Goal: Task Accomplishment & Management: Manage account settings

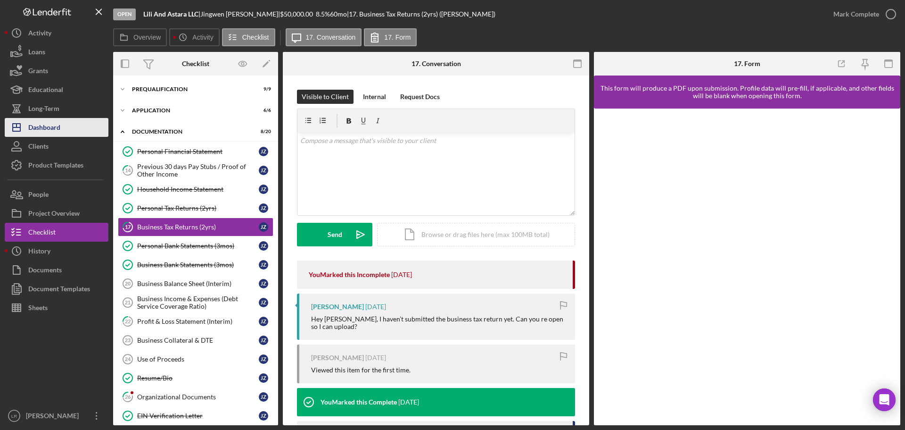
click at [65, 124] on button "Icon/Dashboard Dashboard" at bounding box center [57, 127] width 104 height 19
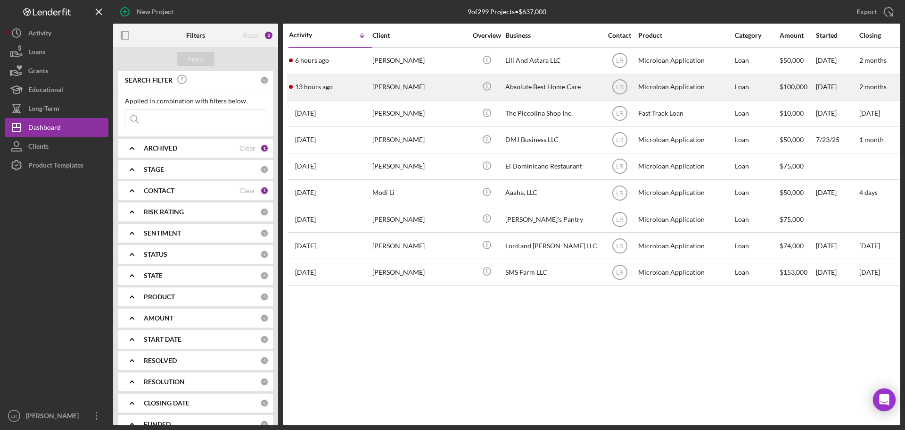
click at [418, 87] on div "[PERSON_NAME]" at bounding box center [419, 86] width 94 height 25
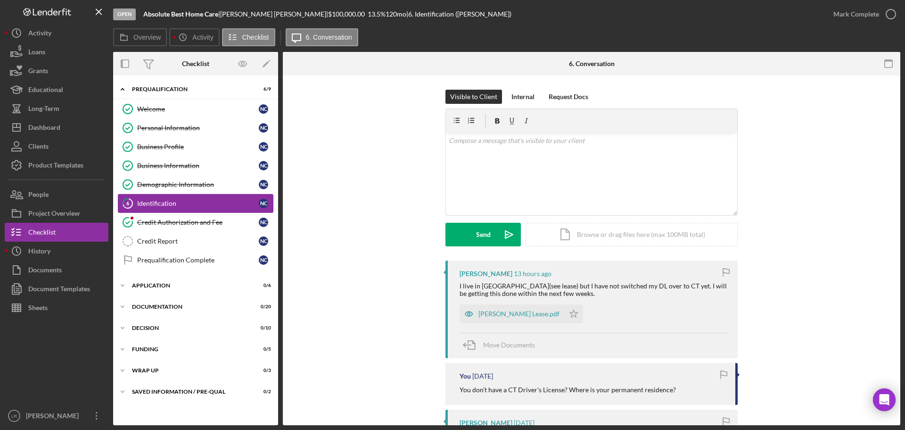
click at [195, 205] on div "Identification" at bounding box center [198, 203] width 122 height 8
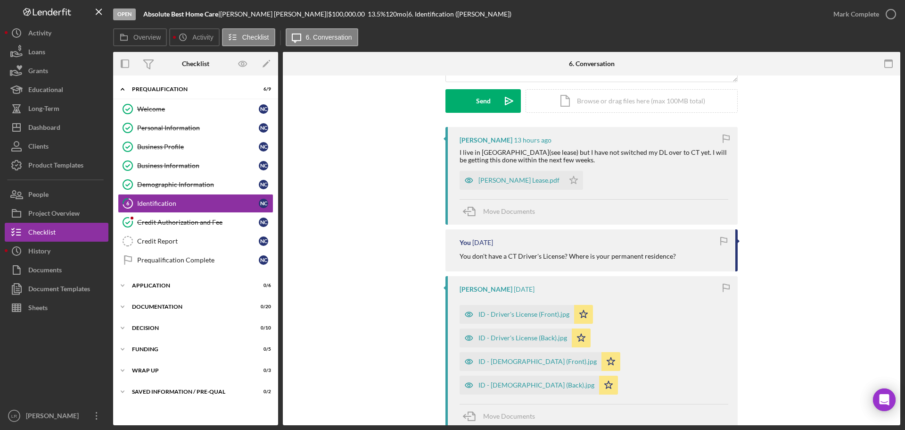
scroll to position [141, 0]
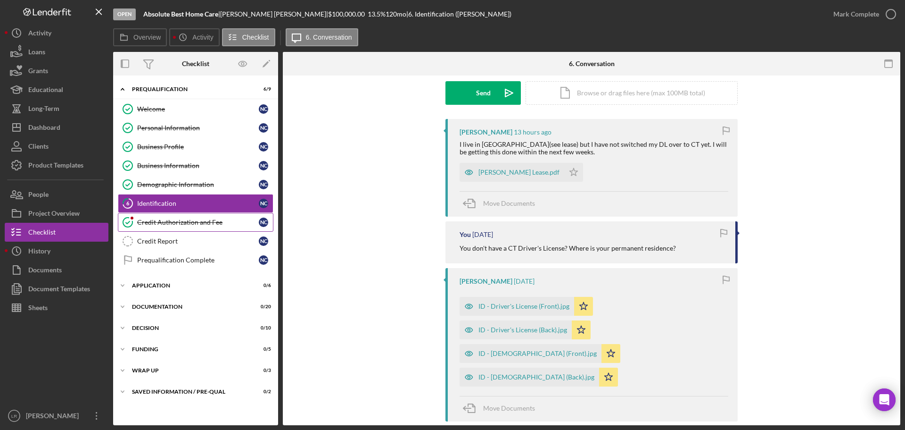
click at [193, 217] on link "Credit Authorization and Fee Credit Authorization and Fee N C" at bounding box center [196, 222] width 156 height 19
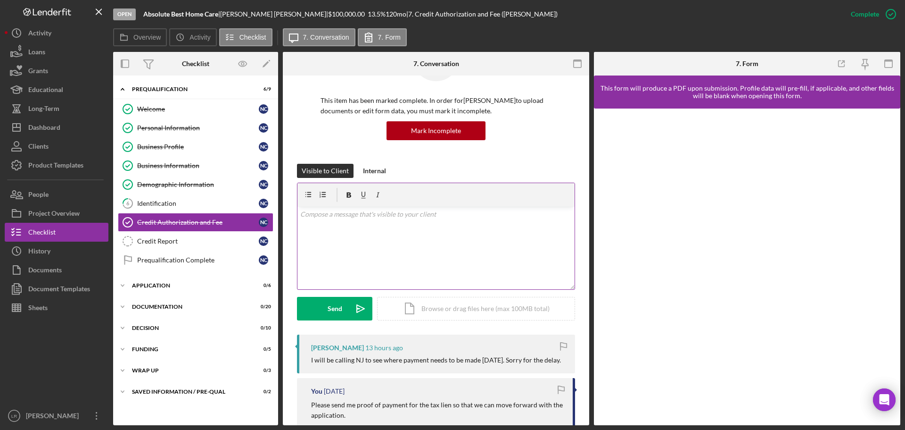
scroll to position [141, 0]
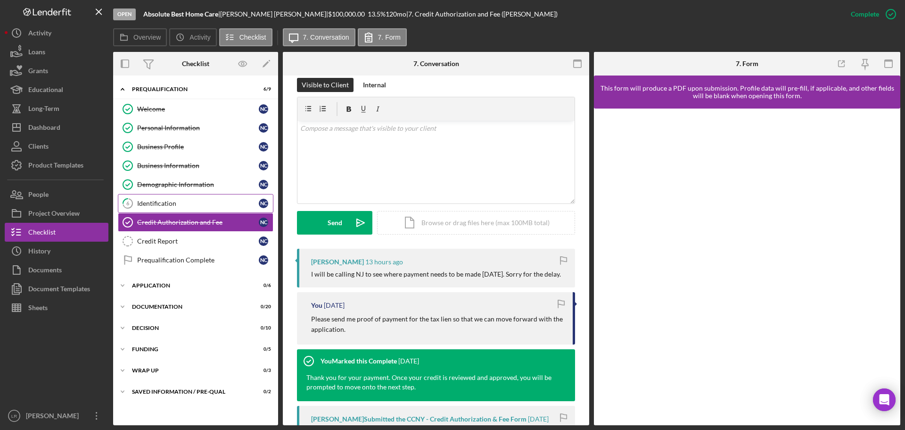
click at [169, 203] on div "Identification" at bounding box center [198, 203] width 122 height 8
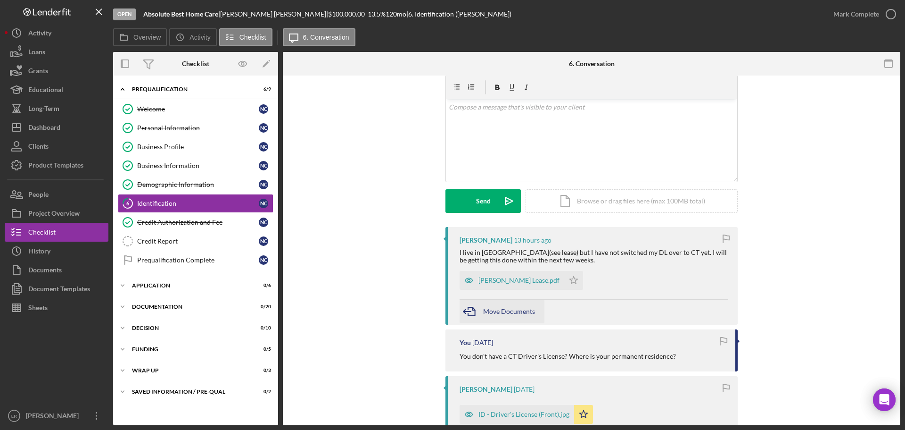
scroll to position [94, 0]
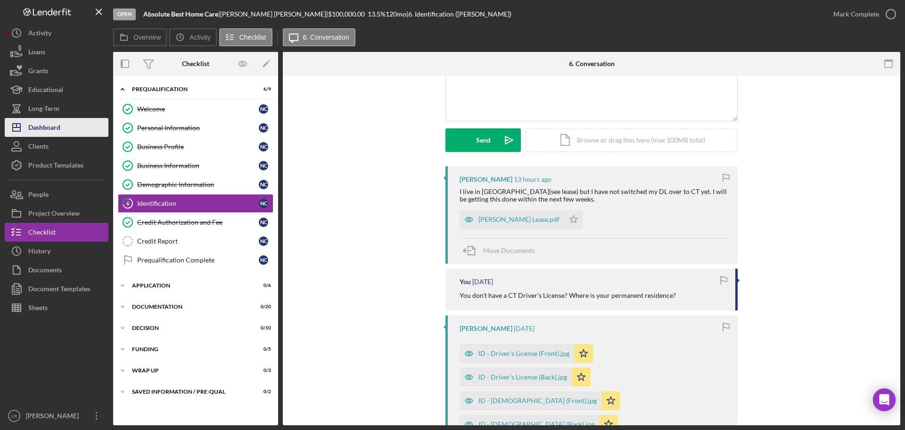
click at [55, 127] on div "Dashboard" at bounding box center [44, 128] width 32 height 21
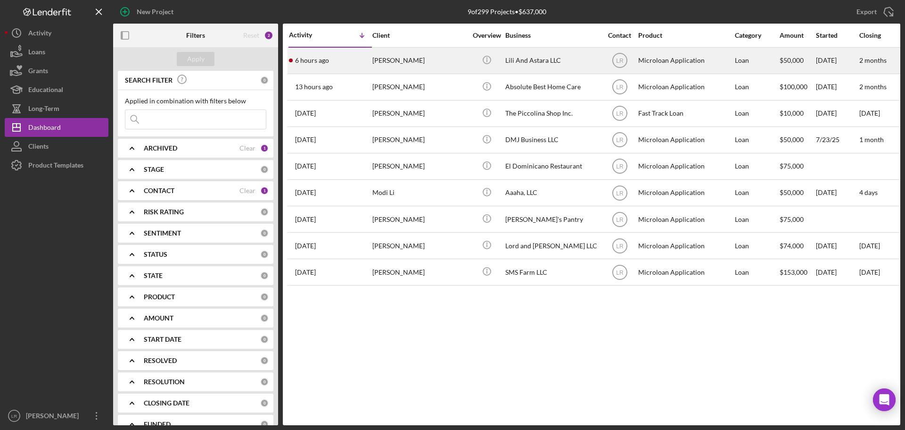
click at [434, 67] on div "[PERSON_NAME]" at bounding box center [419, 60] width 94 height 25
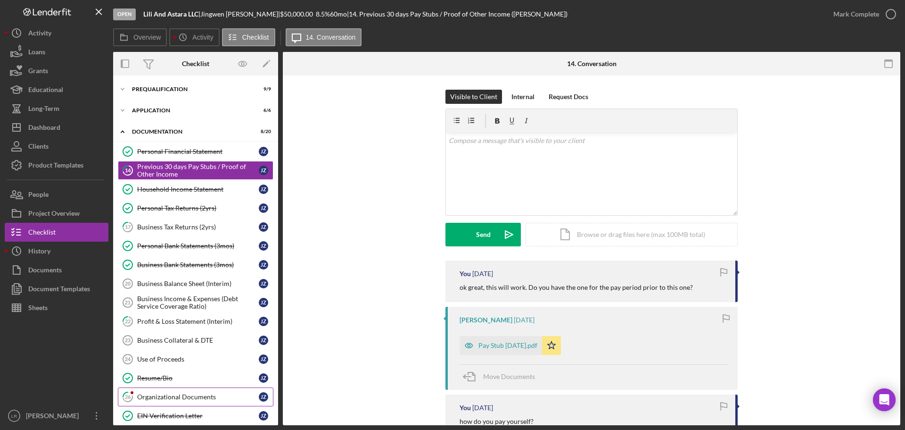
click at [196, 402] on link "26 Organizational Documents J Z" at bounding box center [196, 396] width 156 height 19
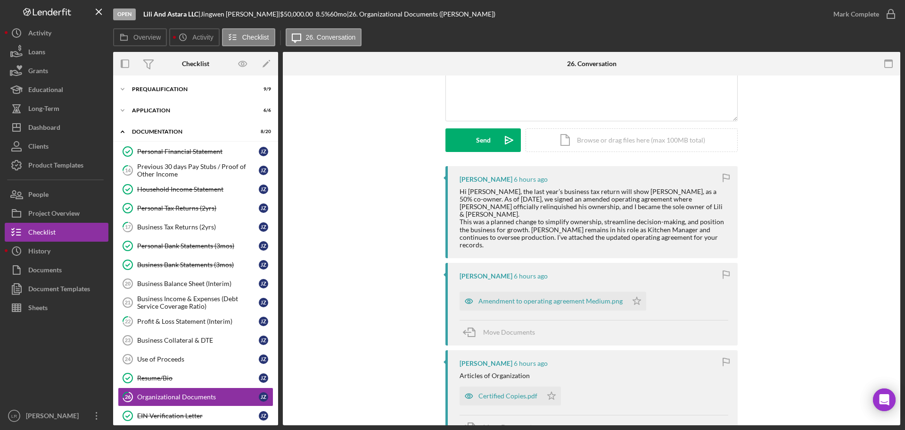
scroll to position [189, 0]
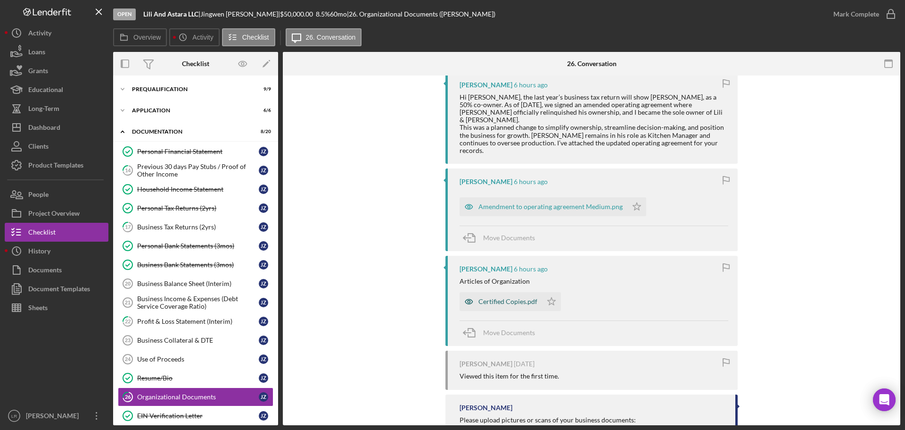
click at [507, 298] on div "Certified Copies.pdf" at bounding box center [508, 302] width 59 height 8
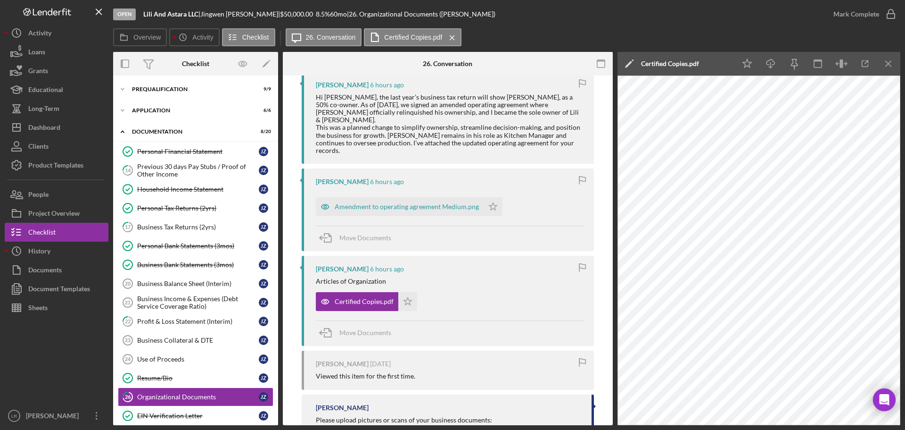
click at [628, 62] on icon "Icon/Edit" at bounding box center [630, 64] width 24 height 24
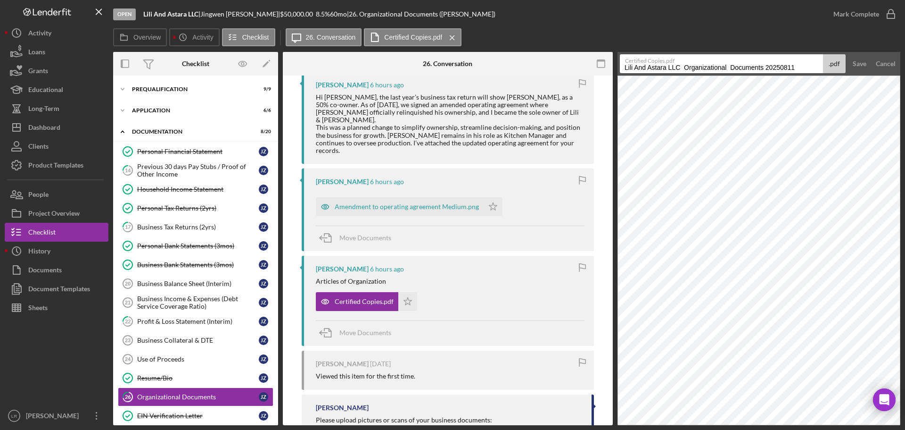
drag, startPoint x: 685, startPoint y: 66, endPoint x: 454, endPoint y: 77, distance: 231.3
click at [454, 77] on div "Overview Internal Workflow Stage Open Icon/Dropdown Arrow Archive (can unarchiv…" at bounding box center [506, 238] width 787 height 373
click at [670, 66] on input "Organizational Documents 20250811" at bounding box center [721, 63] width 203 height 19
drag, startPoint x: 700, startPoint y: 67, endPoint x: 792, endPoint y: 64, distance: 92.0
click at [792, 64] on input "Organizational Documents 20250811" at bounding box center [721, 63] width 203 height 19
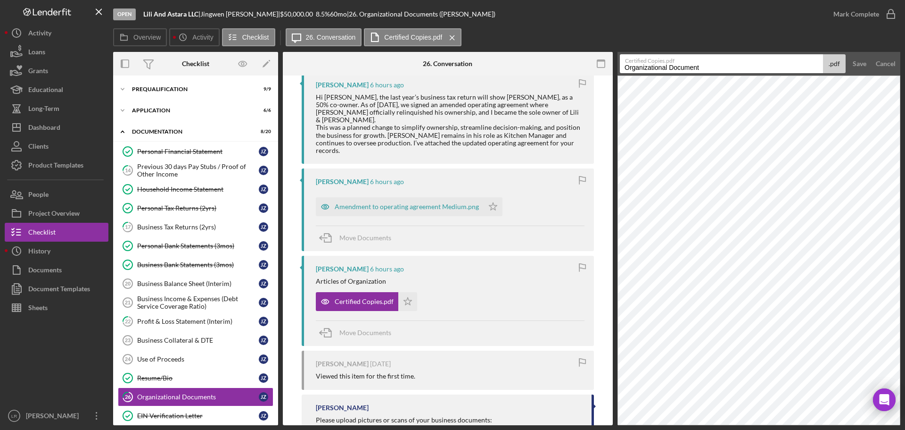
type input "Organizational Documents - Articles of Organization"
click at [867, 61] on button "Save" at bounding box center [859, 63] width 23 height 19
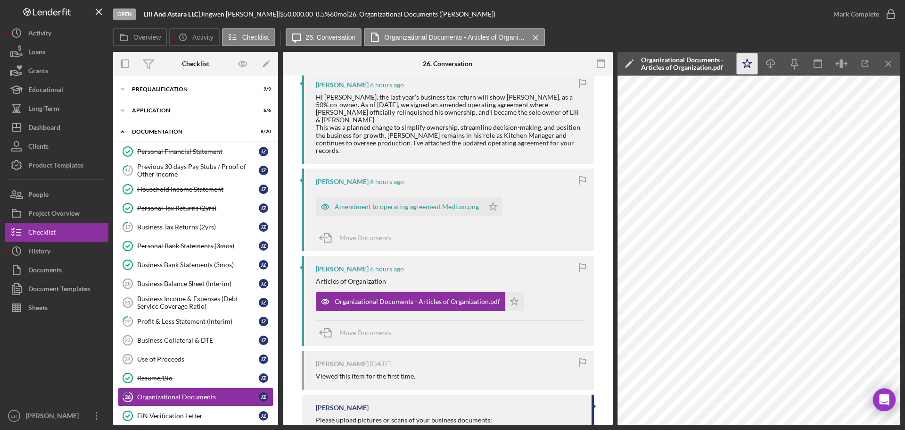
click at [748, 60] on icon "Icon/Star" at bounding box center [747, 63] width 21 height 21
click at [771, 61] on icon "Icon/Download" at bounding box center [771, 63] width 21 height 21
click at [423, 203] on div "Amendment to operating agreement Medium.png" at bounding box center [407, 207] width 144 height 8
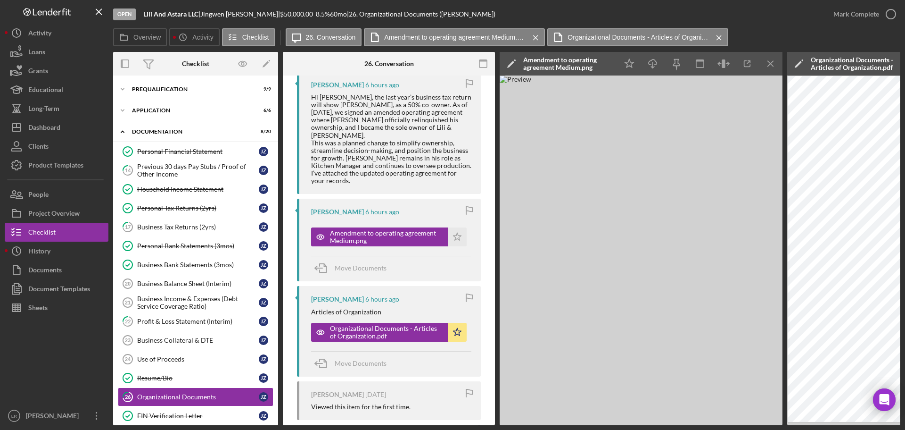
click at [509, 61] on icon "Icon/Edit" at bounding box center [512, 64] width 24 height 24
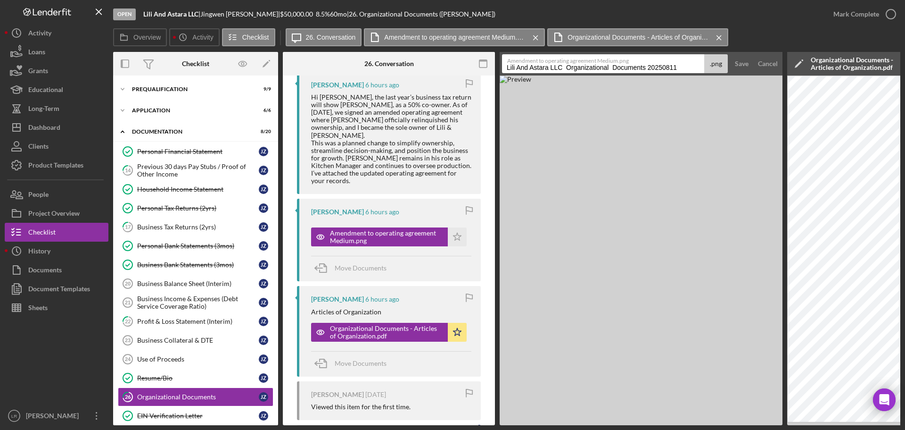
drag, startPoint x: 567, startPoint y: 66, endPoint x: 401, endPoint y: 74, distance: 166.1
click at [400, 74] on div "Overview Internal Workflow Stage Open Icon/Dropdown Arrow Archive (can unarchiv…" at bounding box center [506, 238] width 787 height 373
click at [554, 67] on input "Organizational Documents 20250811" at bounding box center [603, 63] width 202 height 19
drag, startPoint x: 589, startPoint y: 69, endPoint x: 692, endPoint y: 65, distance: 103.3
click at [692, 65] on input "Organizational Documents 20250811" at bounding box center [603, 63] width 202 height 19
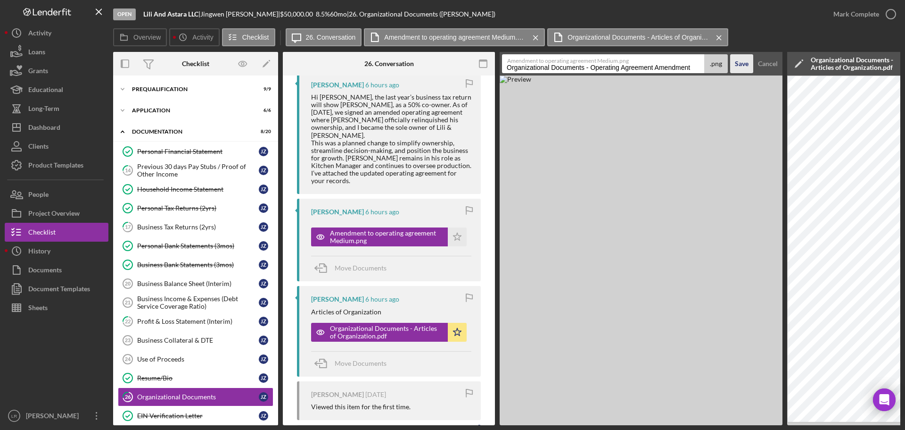
type input "Organizational Documents - Operating Agreement Amendment"
click at [735, 61] on div "Save" at bounding box center [742, 63] width 14 height 19
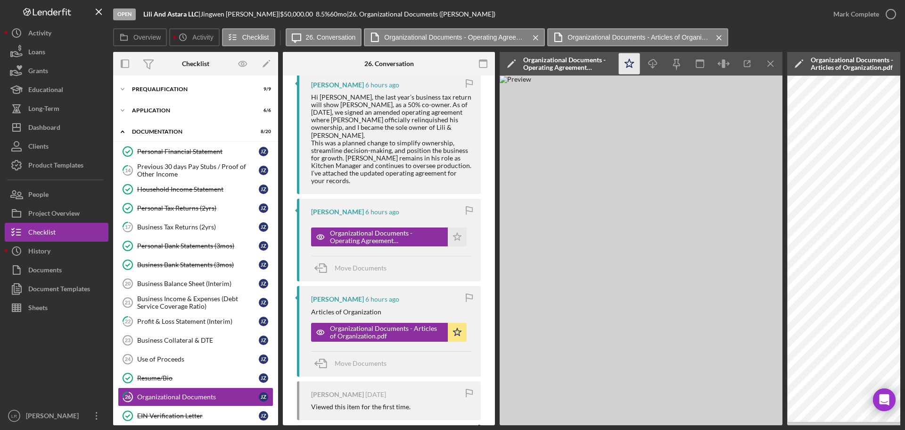
click at [629, 63] on icon "Icon/Star" at bounding box center [629, 63] width 21 height 21
click at [509, 59] on icon "Icon/Edit" at bounding box center [512, 64] width 24 height 24
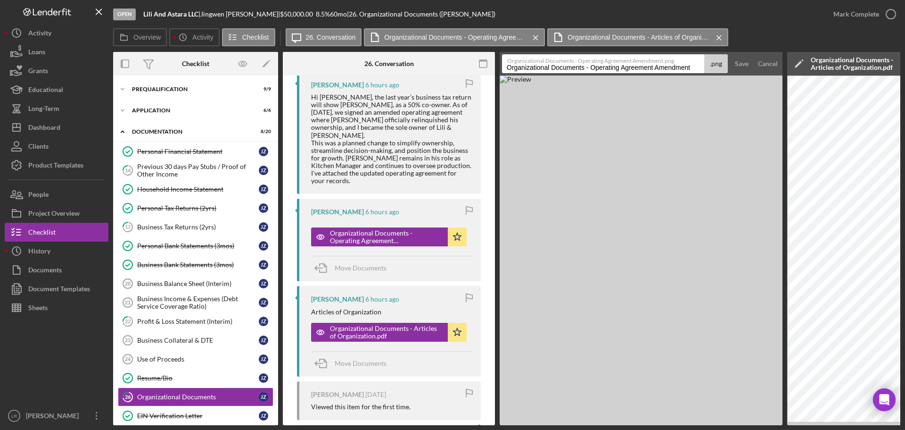
click at [585, 66] on input "Organizational Documents - Operating Agreement Amendment" at bounding box center [603, 63] width 202 height 19
type input "Organizational Document - Operating Agreement Amendment"
click at [742, 63] on div "Save" at bounding box center [742, 63] width 14 height 19
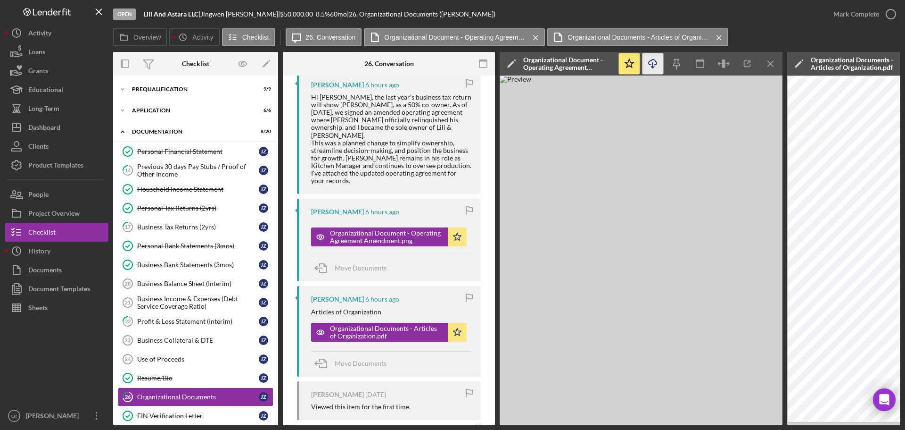
click at [653, 62] on line "button" at bounding box center [653, 64] width 0 height 5
click at [864, 13] on div "Mark Complete" at bounding box center [857, 14] width 46 height 19
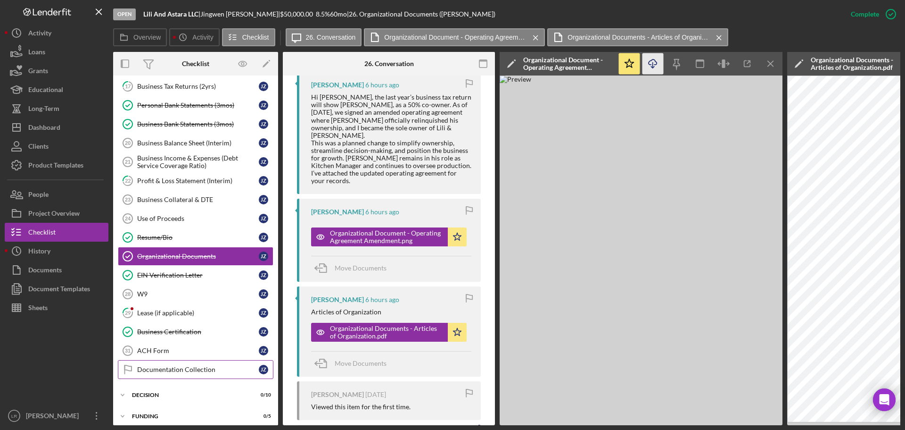
scroll to position [141, 0]
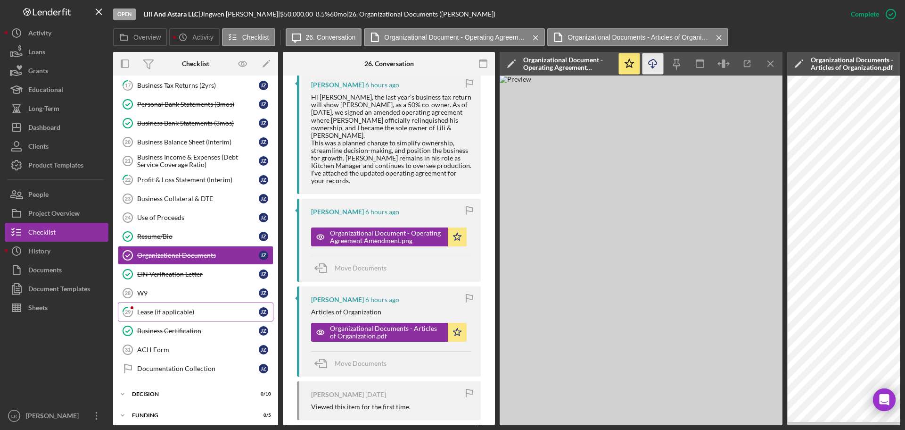
click at [171, 308] on div "Lease (if applicable)" at bounding box center [198, 312] width 122 height 8
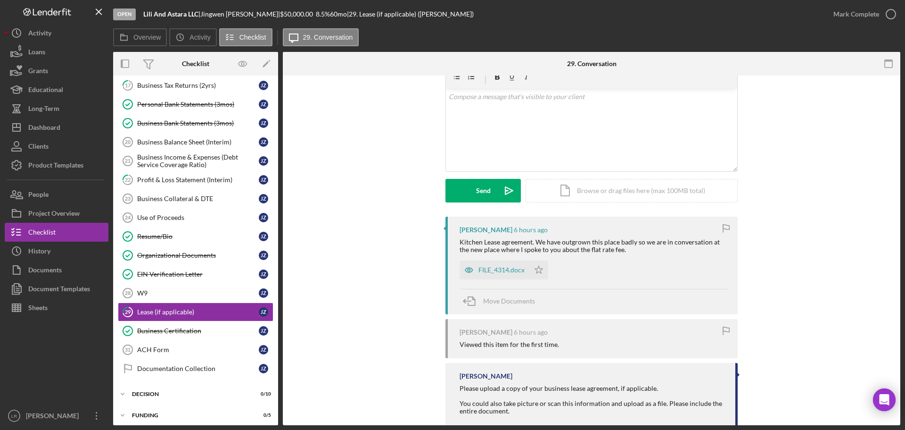
scroll to position [64, 0]
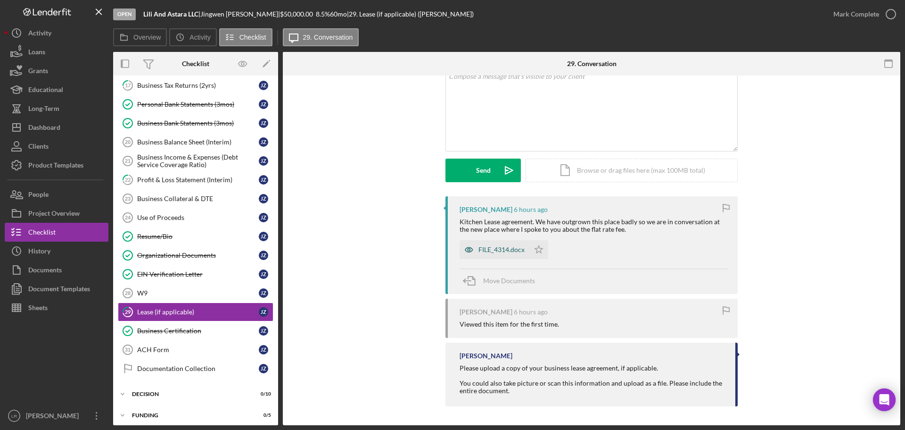
click at [505, 249] on div "FILE_4314.docx" at bounding box center [502, 250] width 46 height 8
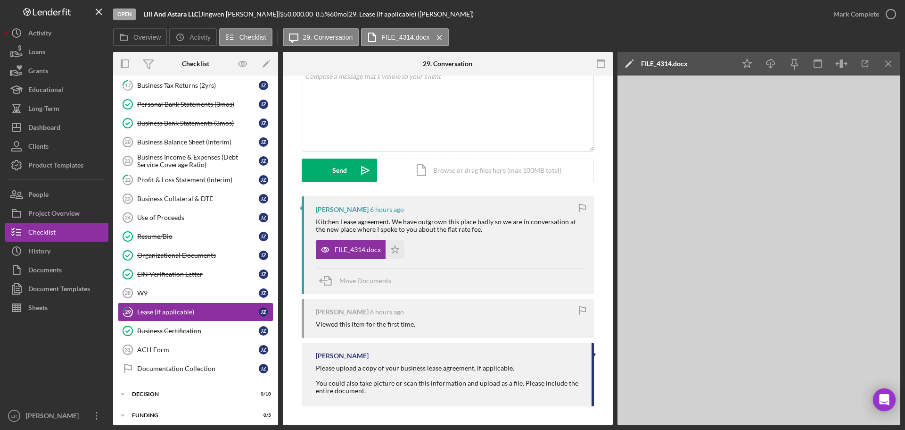
click at [627, 62] on icon "Icon/Edit" at bounding box center [630, 64] width 24 height 24
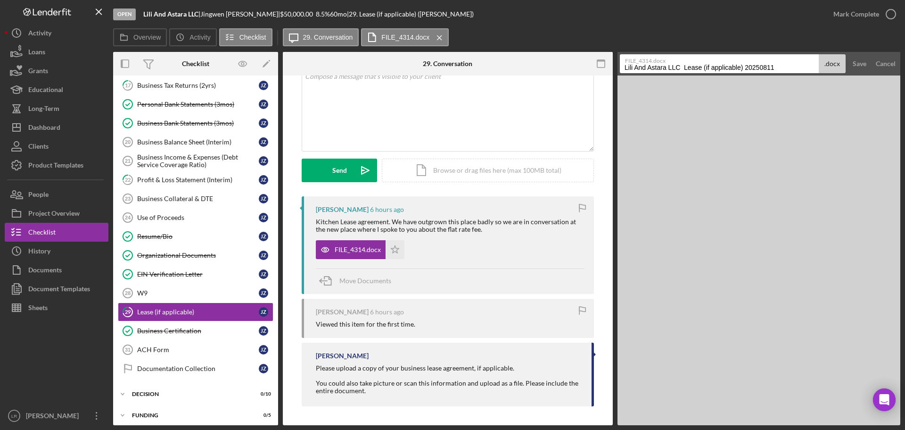
drag, startPoint x: 684, startPoint y: 66, endPoint x: 488, endPoint y: 65, distance: 195.7
click at [488, 65] on div "Overview Internal Workflow Stage Open Icon/Dropdown Arrow Archive (can unarchiv…" at bounding box center [506, 238] width 787 height 373
drag, startPoint x: 642, startPoint y: 65, endPoint x: 789, endPoint y: 56, distance: 147.4
click at [789, 56] on div "FILE_4314.docx Lease (if applicable) 20250811 .docx" at bounding box center [733, 63] width 226 height 19
type input "Lease"
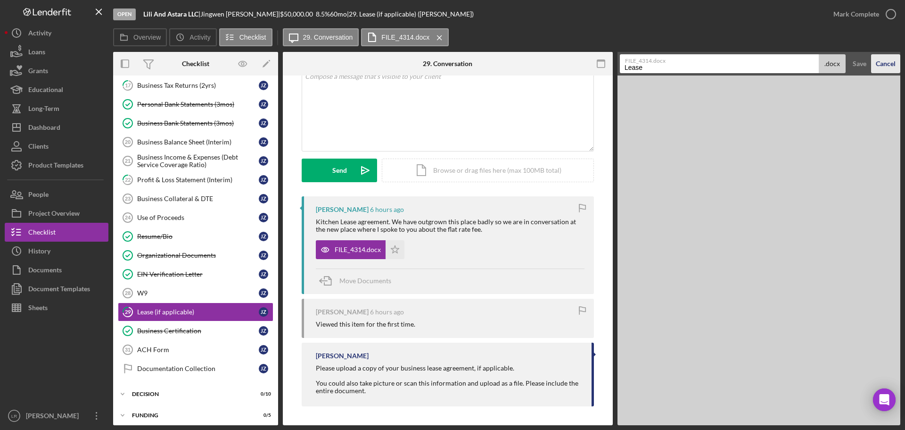
click at [881, 59] on div "Cancel" at bounding box center [886, 63] width 20 height 19
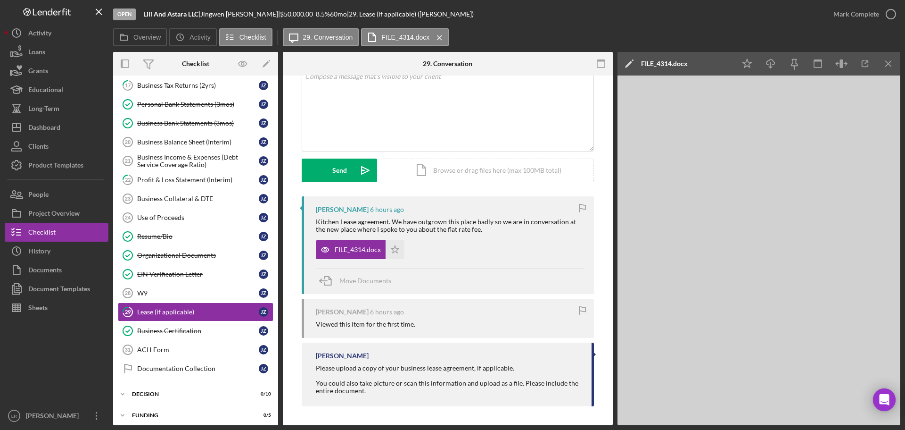
click at [630, 63] on polygon at bounding box center [628, 64] width 7 height 7
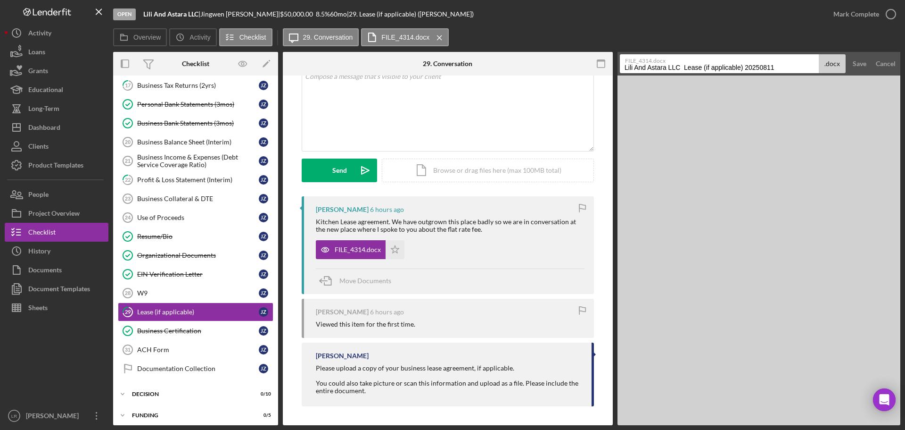
drag, startPoint x: 684, startPoint y: 66, endPoint x: 440, endPoint y: 73, distance: 243.8
click at [440, 73] on div "Overview Internal Workflow Stage Open Icon/Dropdown Arrow Archive (can unarchiv…" at bounding box center [506, 238] width 787 height 373
drag, startPoint x: 642, startPoint y: 69, endPoint x: 766, endPoint y: 55, distance: 124.8
click at [766, 55] on div "FILE_4314.docx Lease (if applicable) 20250811 .docx" at bounding box center [733, 63] width 226 height 19
type input "Lease"
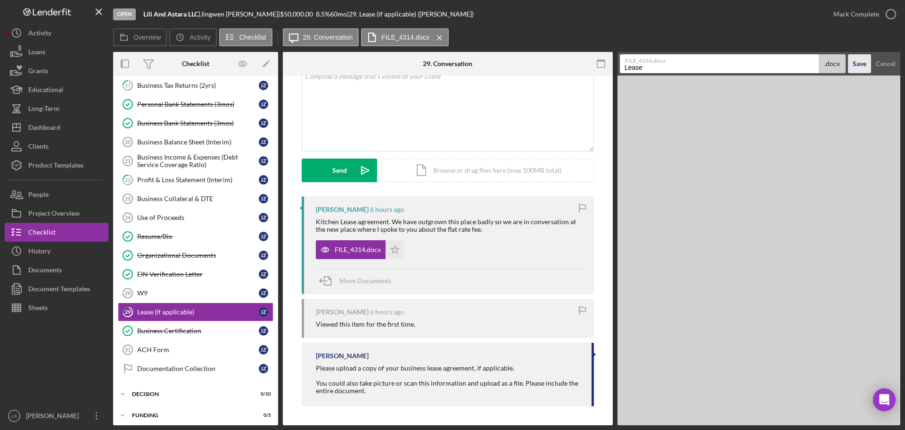
click at [862, 64] on div "Save" at bounding box center [860, 63] width 14 height 19
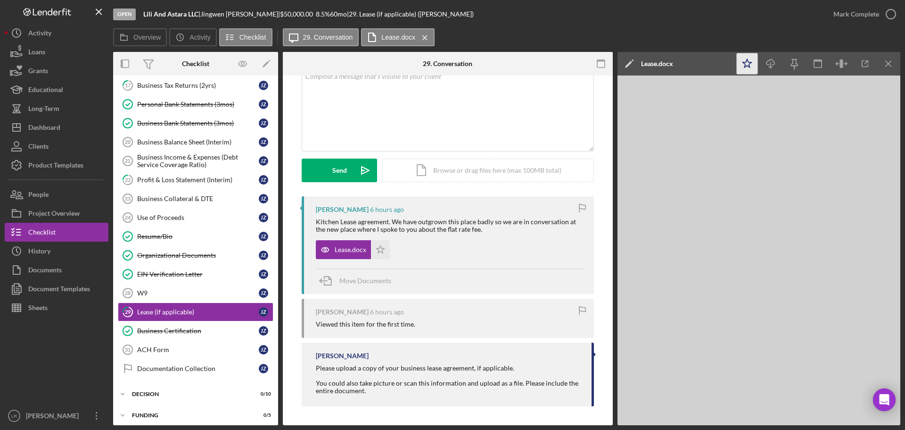
click at [748, 67] on icon "Icon/Star" at bounding box center [747, 63] width 21 height 21
click at [774, 65] on icon "button" at bounding box center [771, 61] width 8 height 5
click at [452, 121] on div "v Color teal Color pink Remove color Add row above Add row below Add column bef…" at bounding box center [447, 109] width 291 height 83
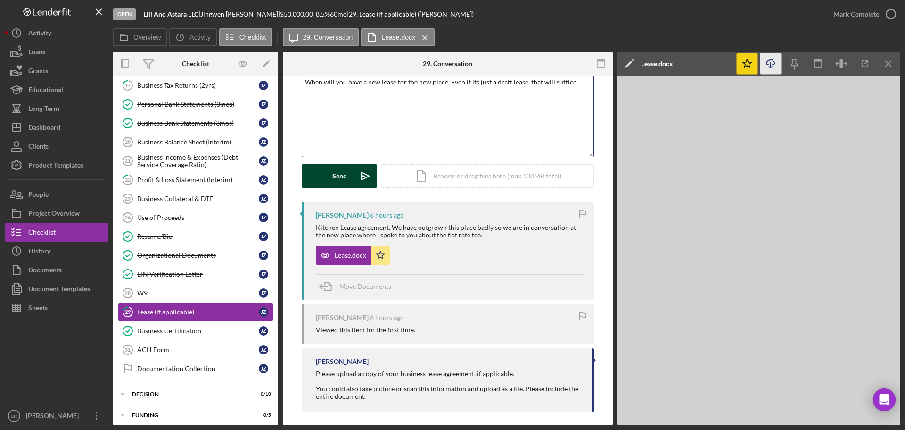
click at [343, 177] on div "Send" at bounding box center [339, 176] width 15 height 24
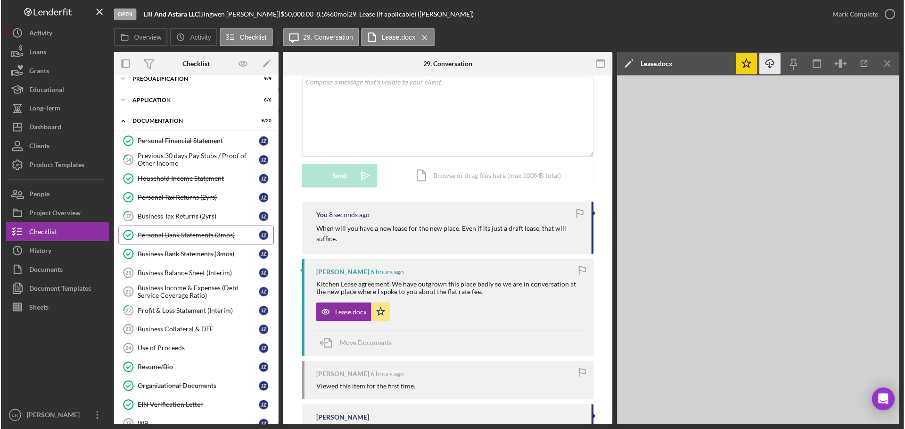
scroll to position [0, 0]
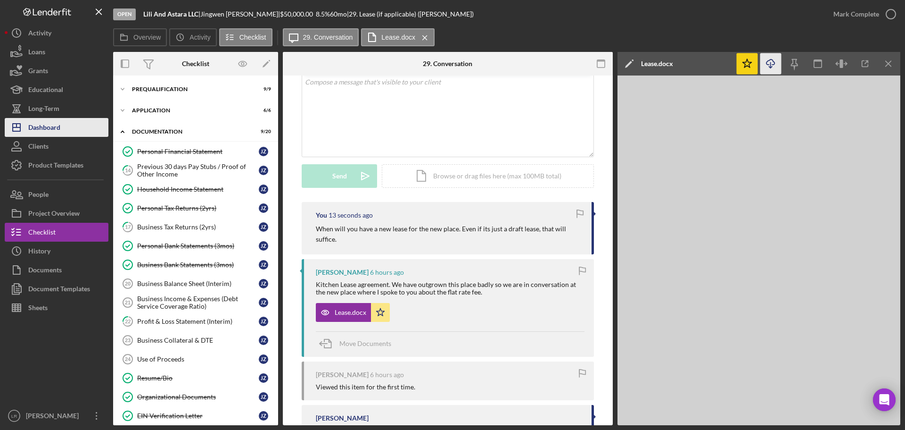
click at [68, 128] on button "Icon/Dashboard Dashboard" at bounding box center [57, 127] width 104 height 19
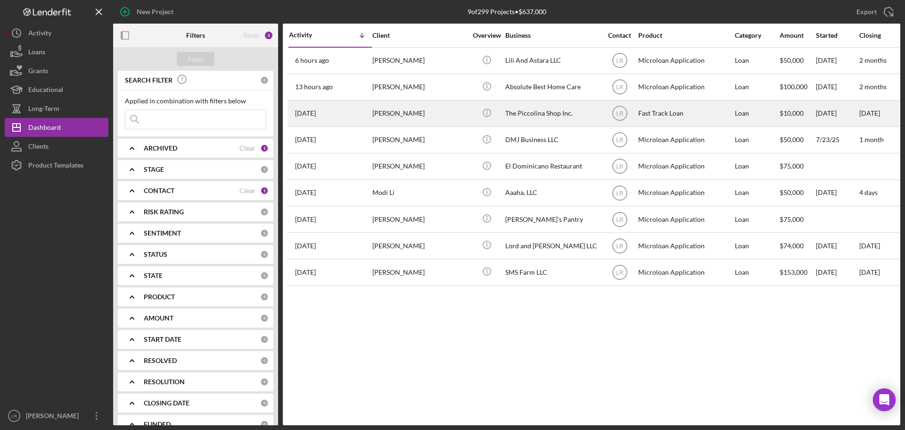
click at [429, 118] on div "[PERSON_NAME]" at bounding box center [419, 113] width 94 height 25
